Goal: Book appointment/travel/reservation

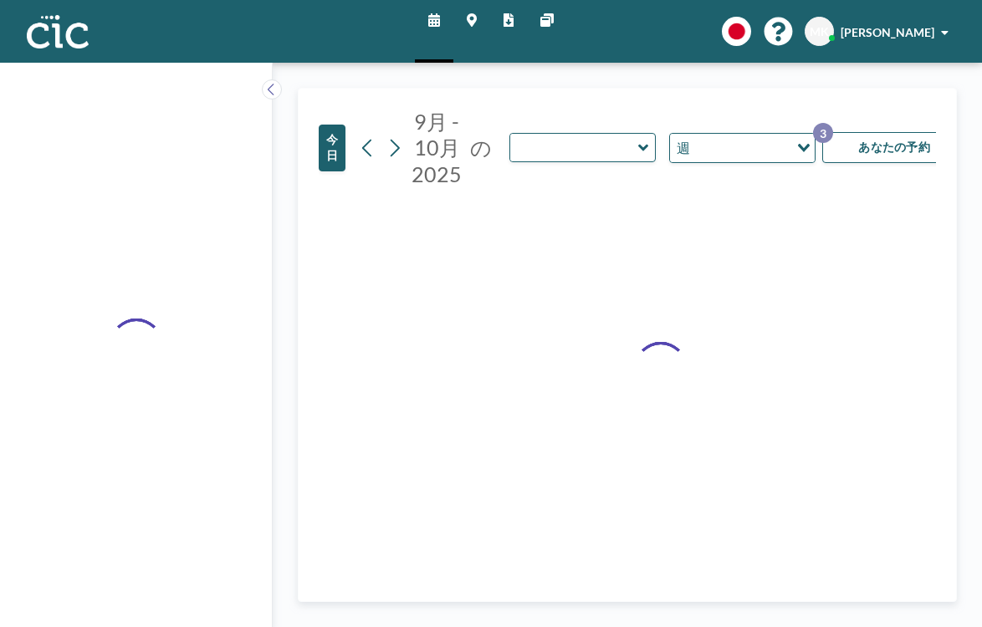
type input "Hitsuji"
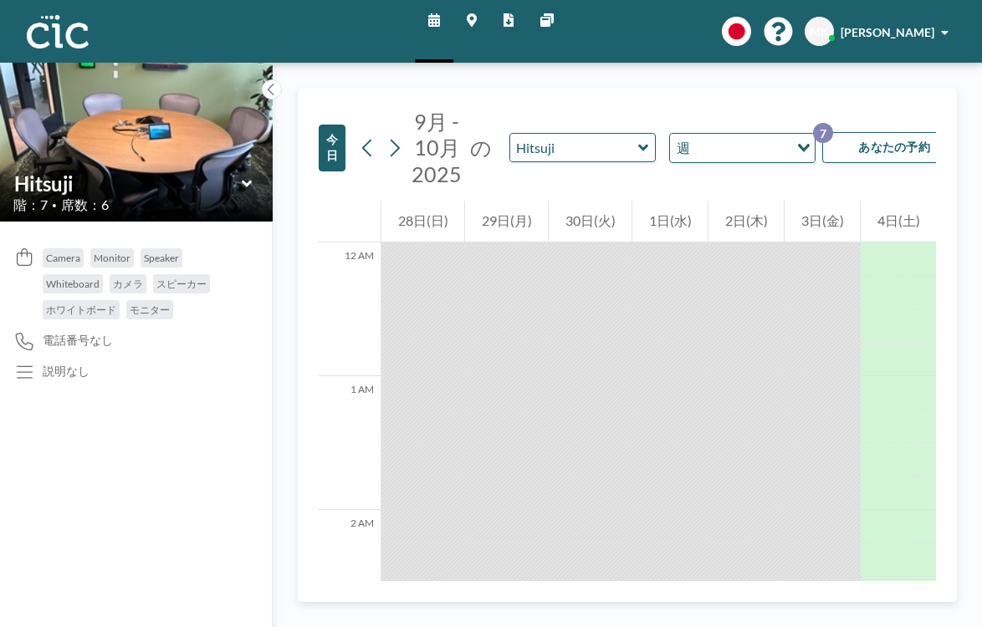
click at [241, 180] on icon at bounding box center [246, 183] width 10 height 7
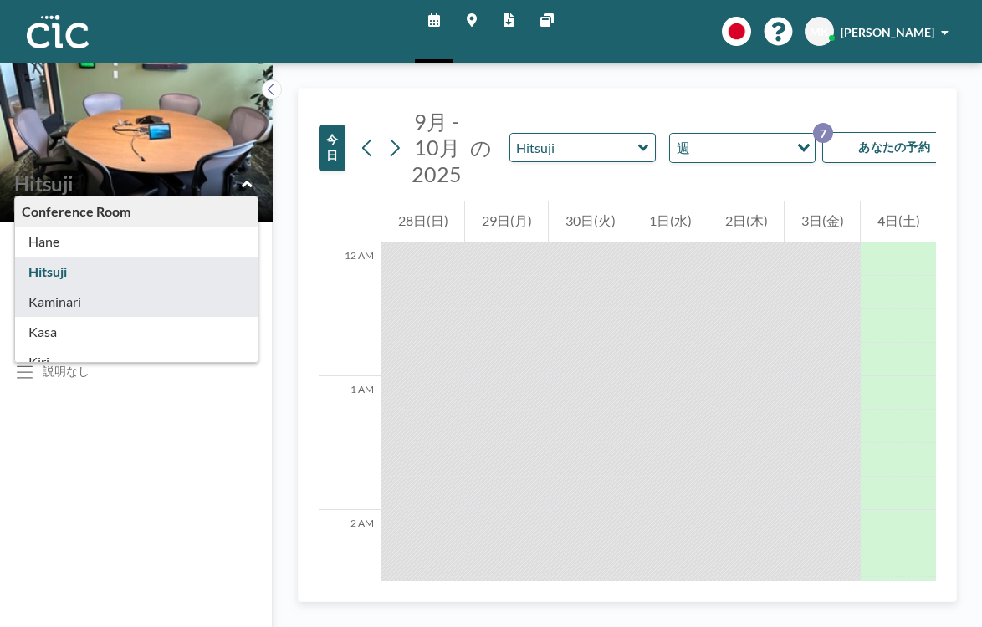
type input "Kaminari"
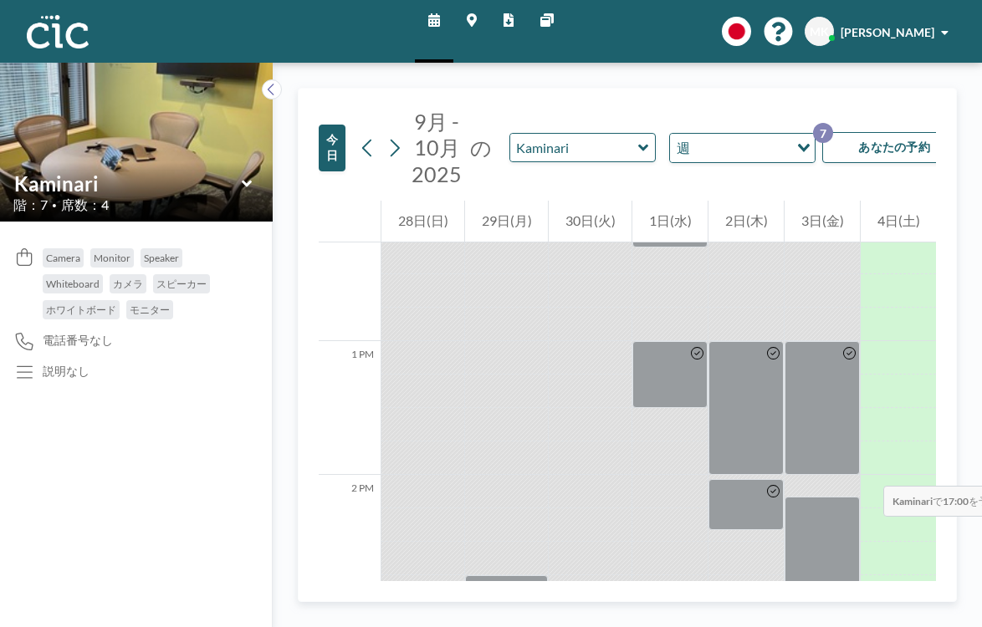
scroll to position [1640, 0]
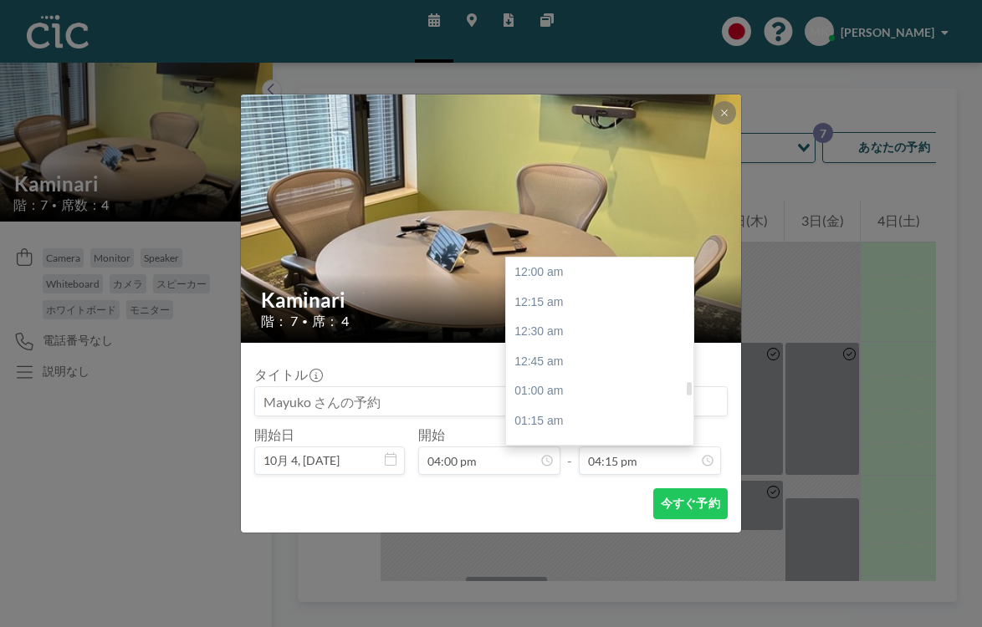
scroll to position [1736, 0]
click at [581, 546] on div "05:00 pm" at bounding box center [599, 561] width 187 height 30
type input "05:00 pm"
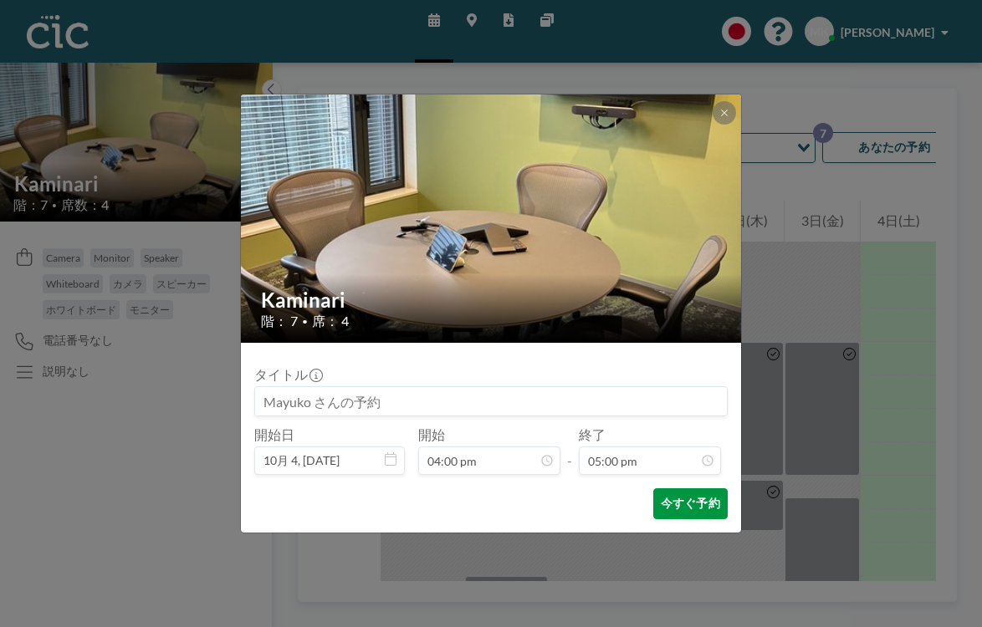
scroll to position [1816, 0]
click at [653, 489] on button "今すぐ予約" at bounding box center [690, 504] width 74 height 31
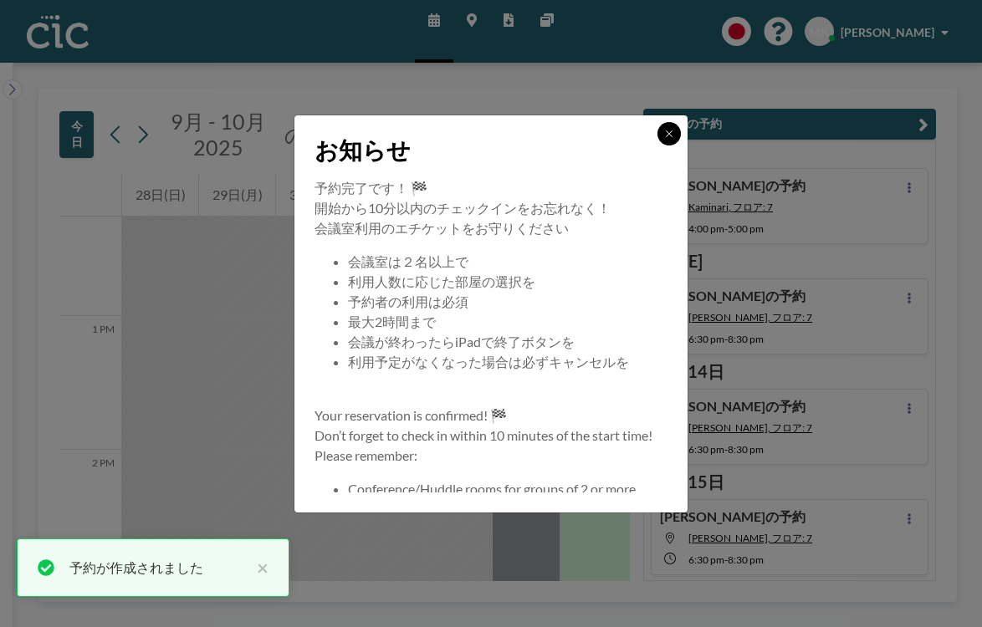
click at [657, 146] on button at bounding box center [668, 133] width 23 height 23
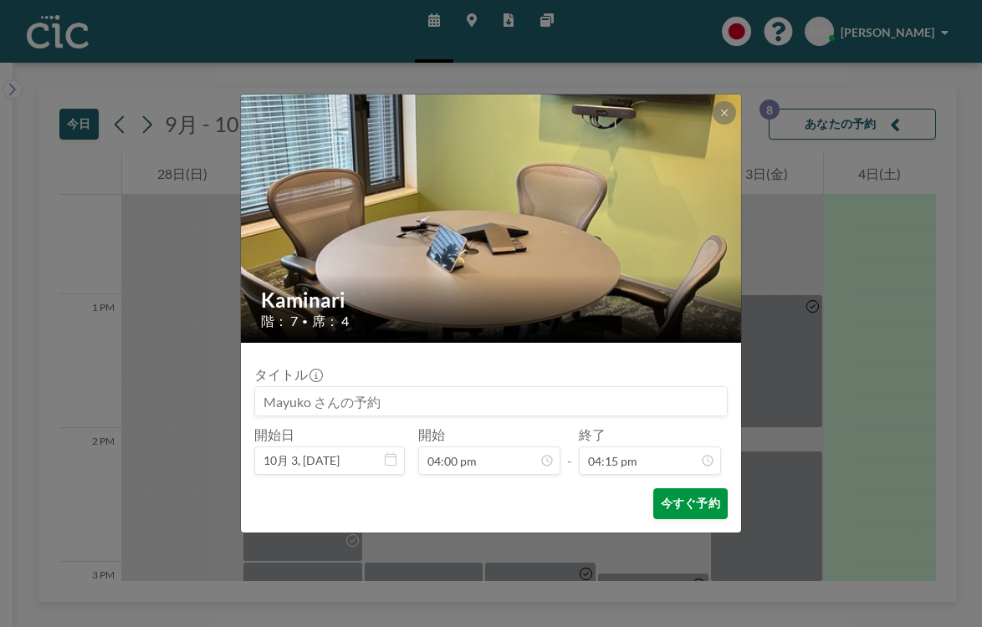
scroll to position [1736, 0]
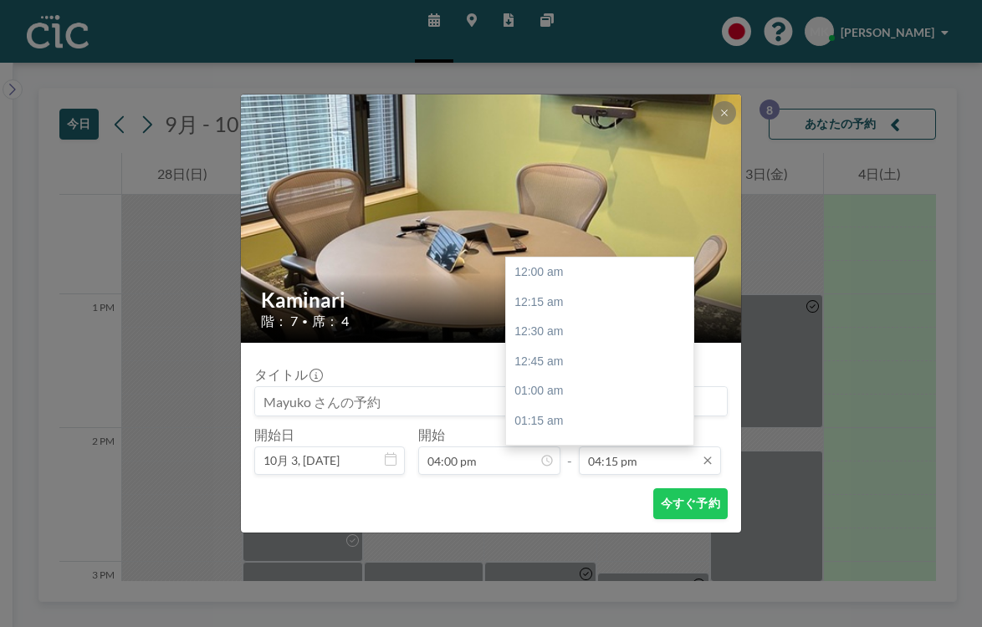
click at [628, 447] on input "04:15 pm" at bounding box center [650, 461] width 142 height 28
click at [576, 546] on div "05:00 pm" at bounding box center [599, 561] width 187 height 30
type input "05:00 pm"
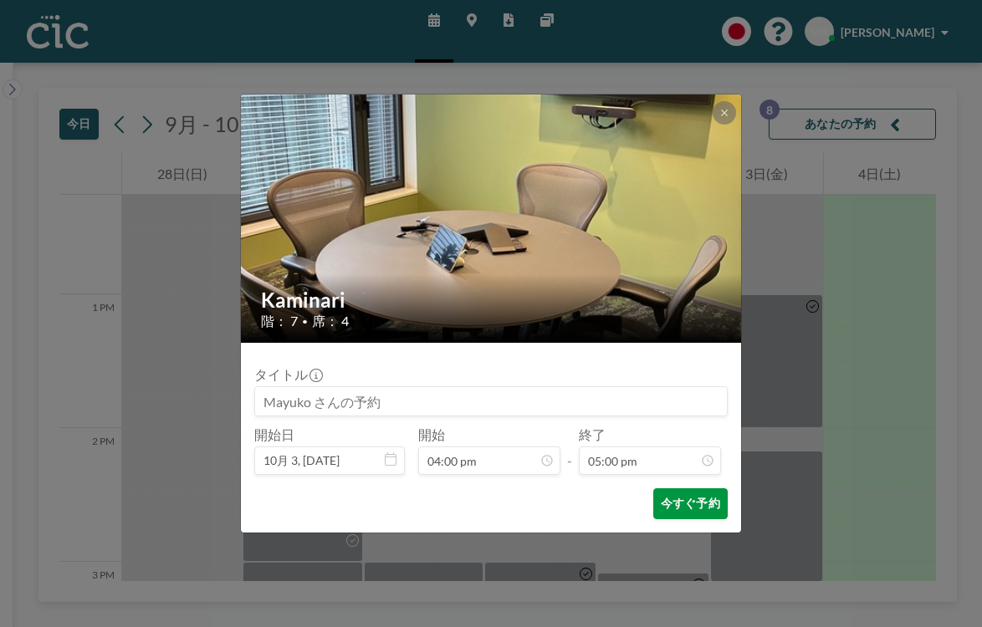
scroll to position [0, 0]
click at [655, 489] on button "今すぐ予約" at bounding box center [690, 504] width 74 height 31
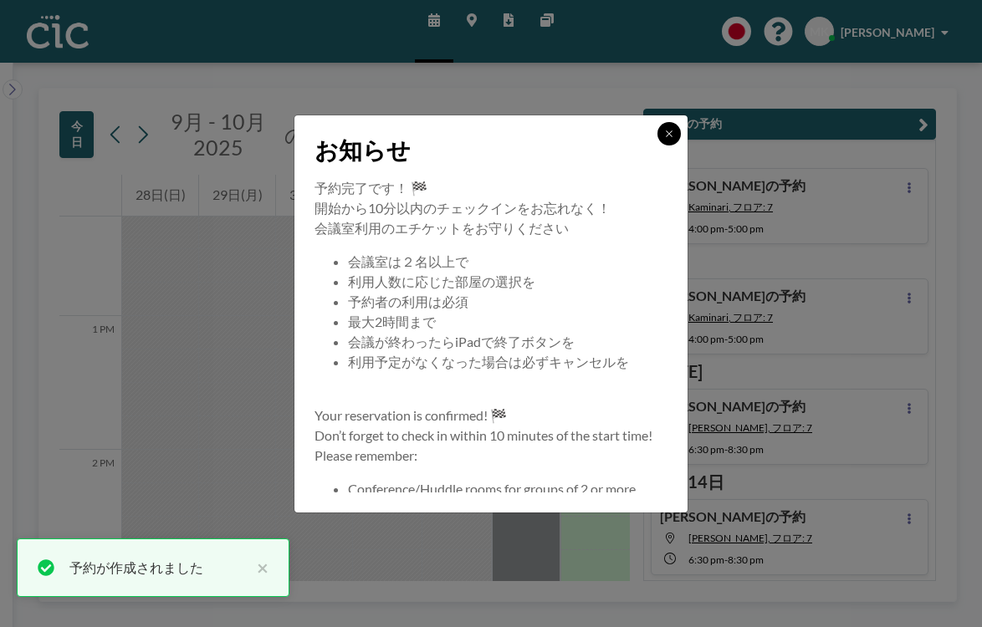
click at [657, 146] on button at bounding box center [668, 133] width 23 height 23
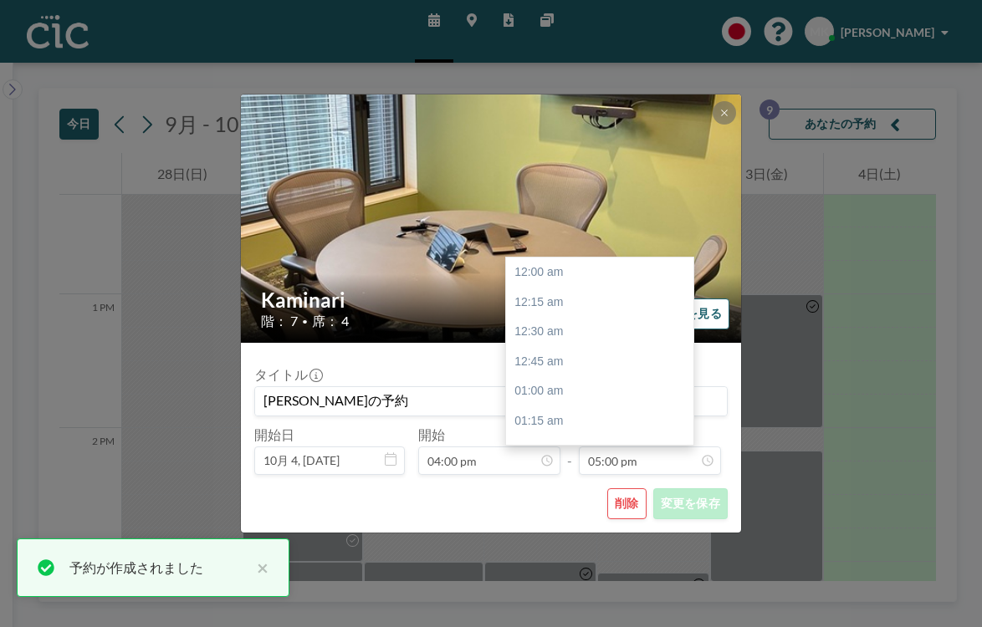
scroll to position [1816, 0]
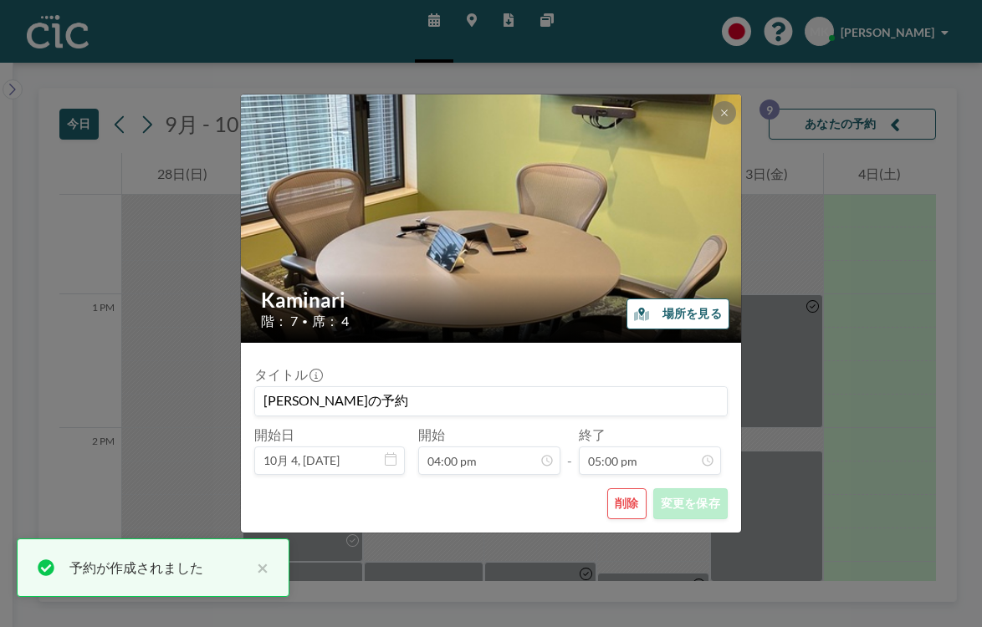
click at [607, 489] on button "削除" at bounding box center [626, 504] width 39 height 31
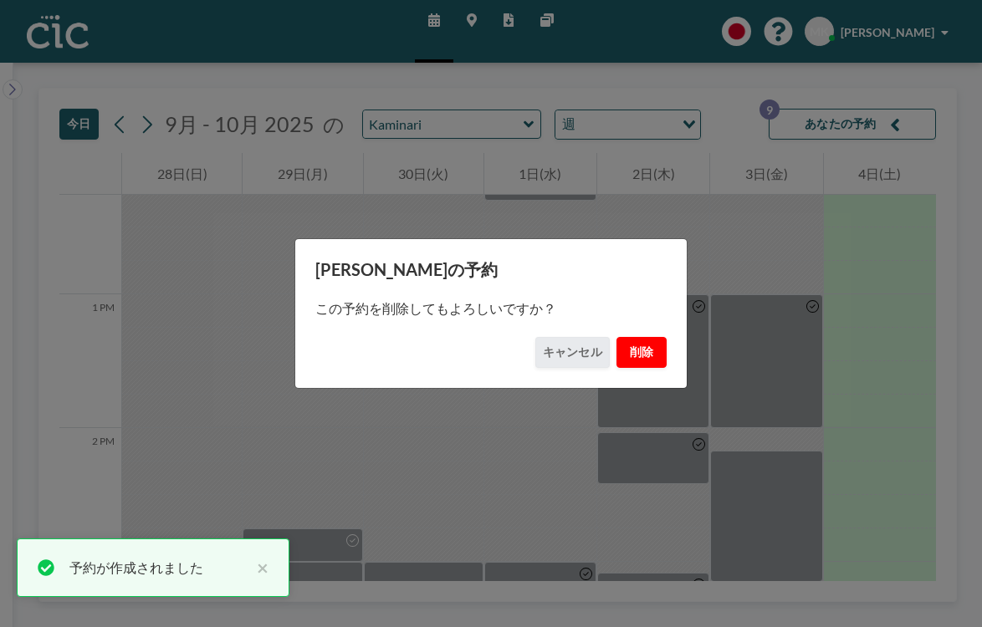
click at [622, 346] on button "削除" at bounding box center [641, 352] width 50 height 31
